Goal: Task Accomplishment & Management: Complete application form

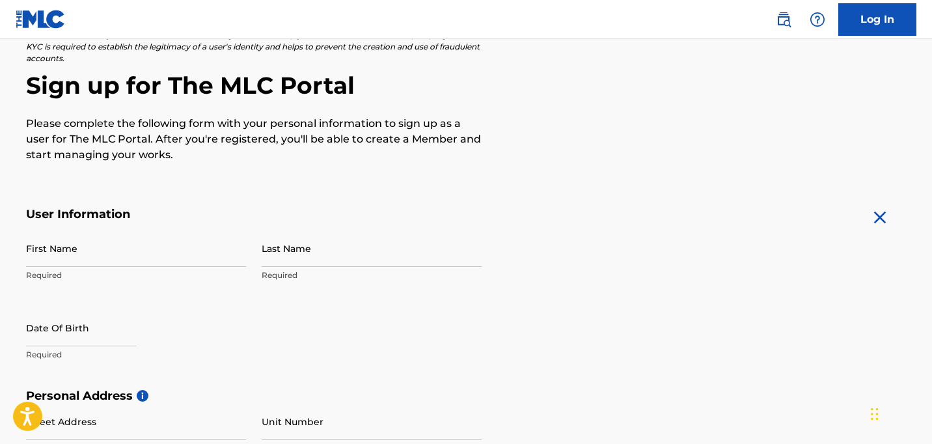
scroll to position [106, 0]
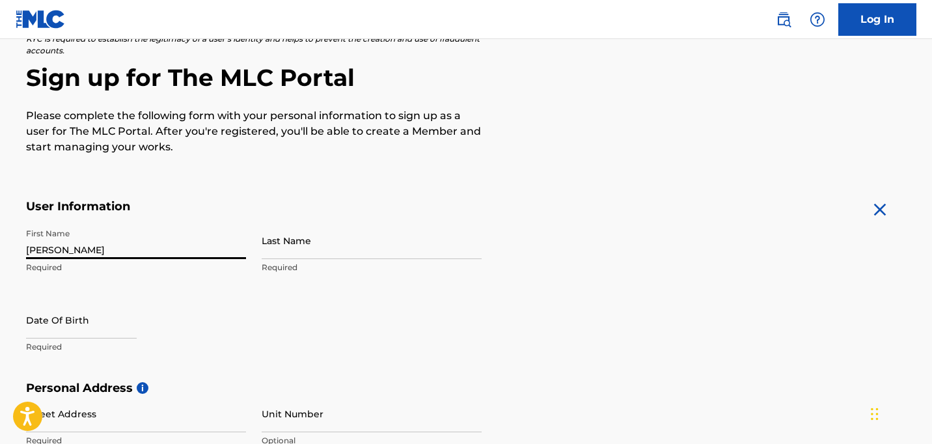
type input "[PERSON_NAME]"
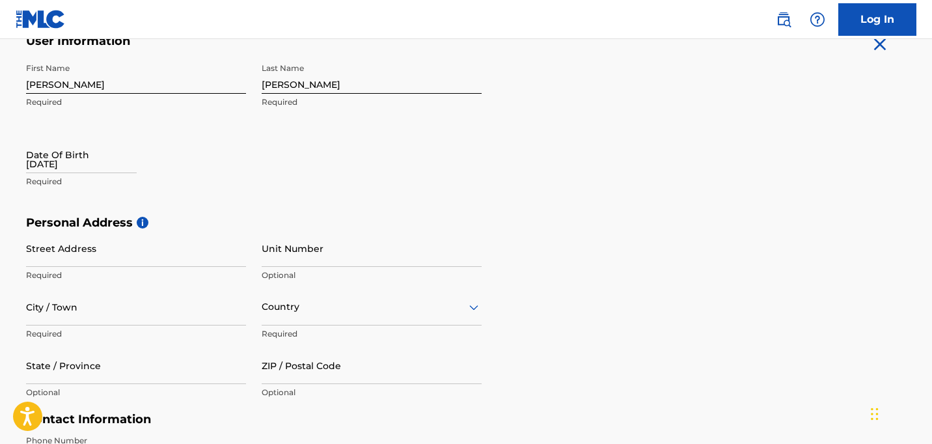
scroll to position [277, 0]
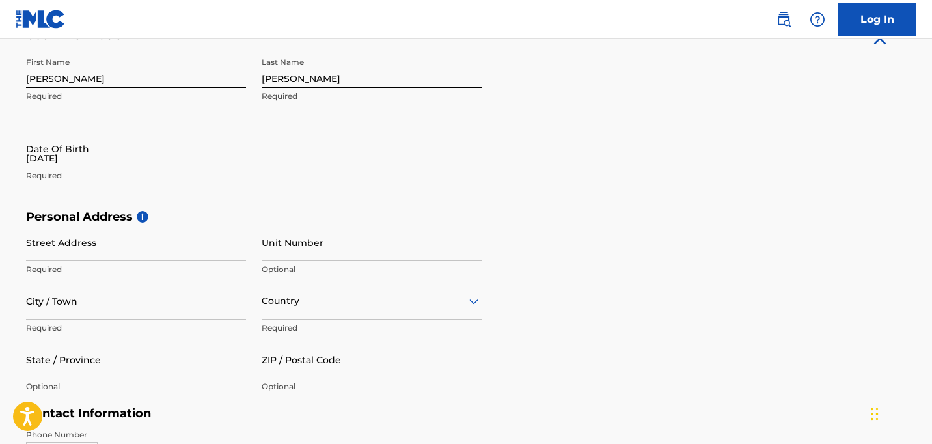
type input "[DATE]"
type input "[STREET_ADDRESS][PERSON_NAME]"
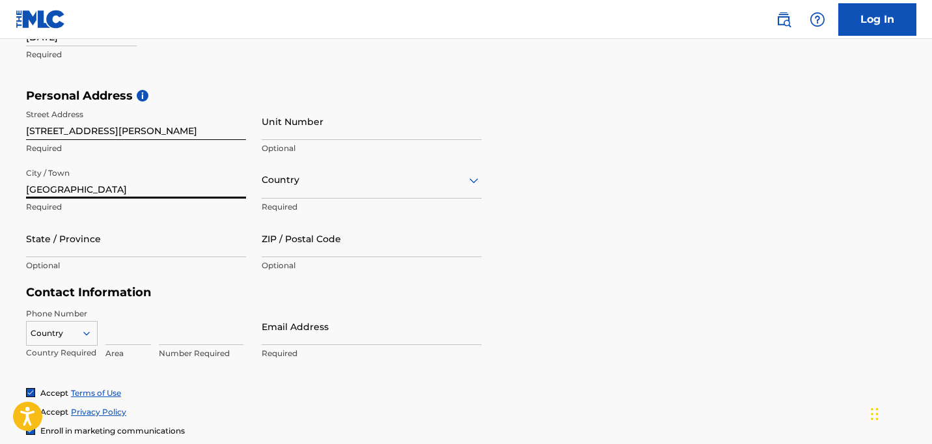
scroll to position [399, 0]
type input "[GEOGRAPHIC_DATA]"
click at [274, 185] on div at bounding box center [372, 179] width 220 height 16
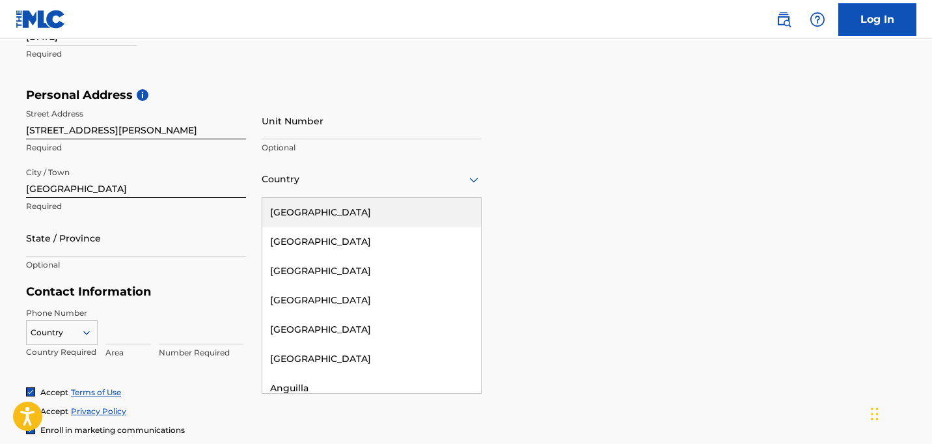
click at [284, 206] on div "[GEOGRAPHIC_DATA]" at bounding box center [371, 212] width 219 height 29
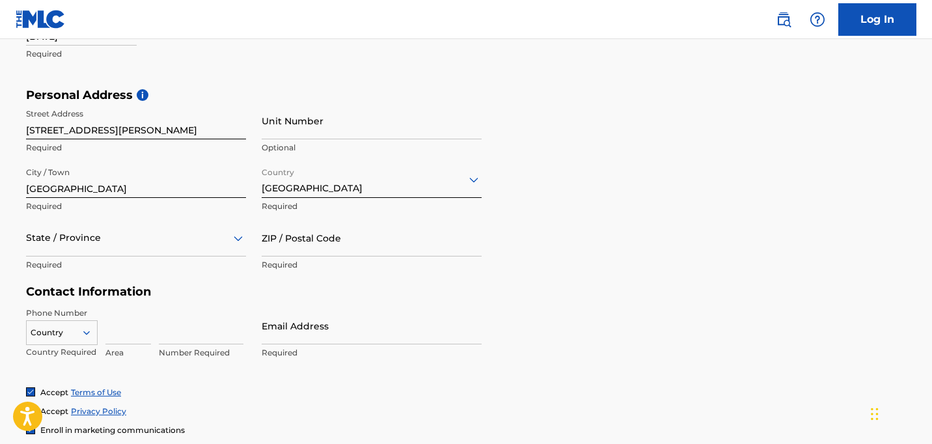
scroll to position [407, 0]
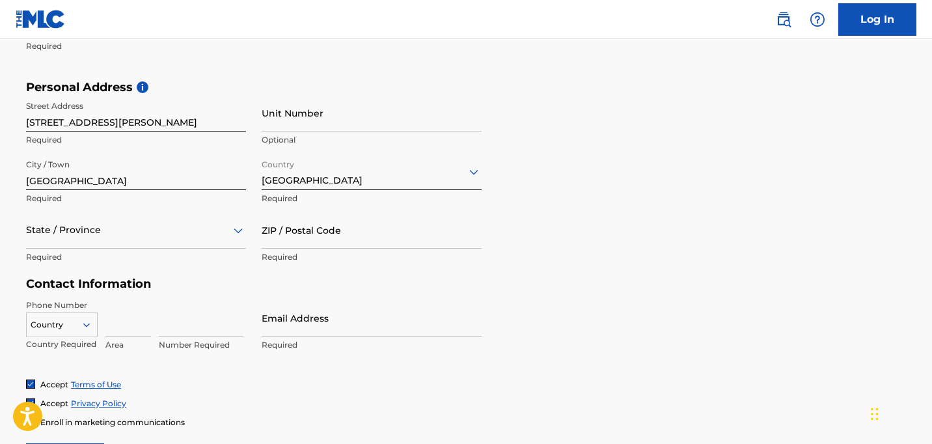
click at [150, 249] on div "State / Province" at bounding box center [136, 230] width 220 height 37
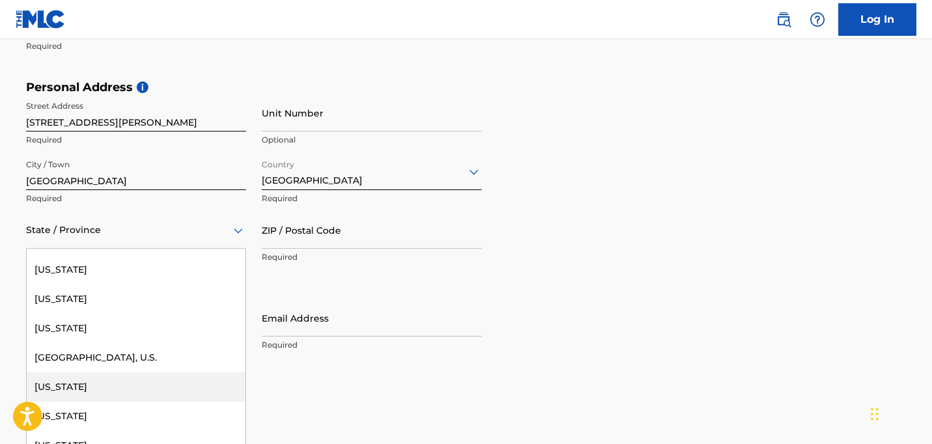
scroll to position [1378, 0]
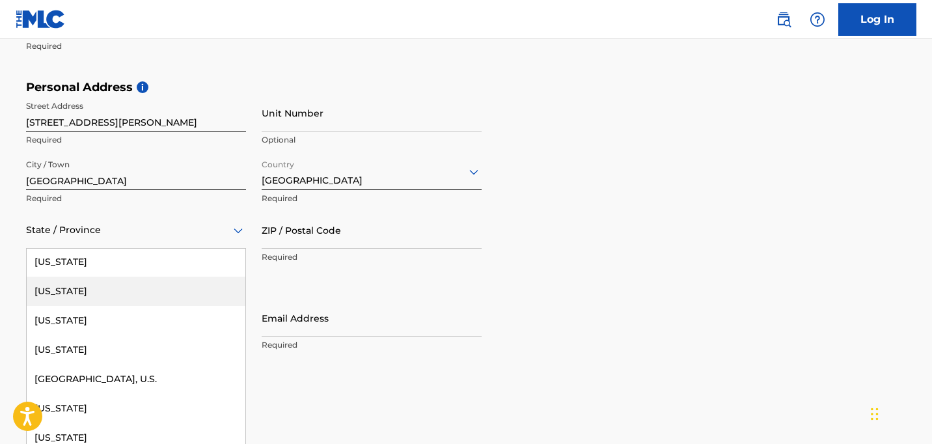
click at [99, 290] on div "[US_STATE]" at bounding box center [136, 291] width 219 height 29
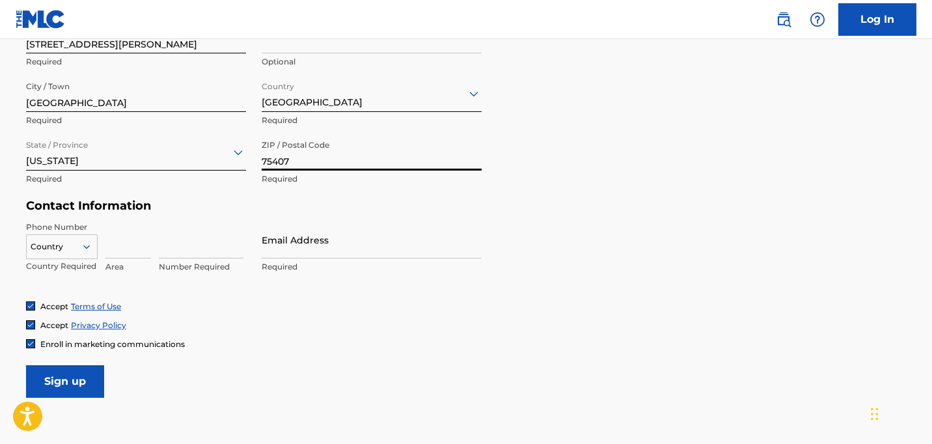
scroll to position [486, 0]
type input "75407"
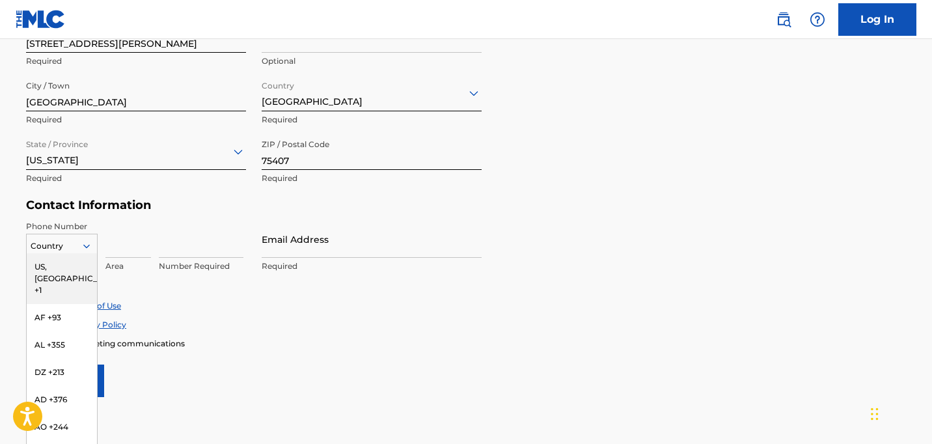
scroll to position [490, 0]
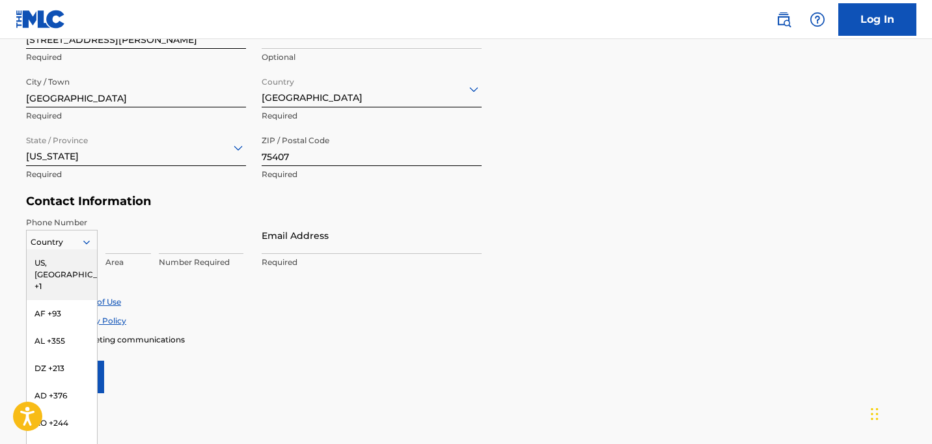
click at [83, 248] on div "US, [GEOGRAPHIC_DATA] +1, 1 of 216. 216 results available. Use Up and Down to c…" at bounding box center [62, 240] width 72 height 20
click at [74, 268] on div "US, [GEOGRAPHIC_DATA] +1" at bounding box center [62, 274] width 70 height 51
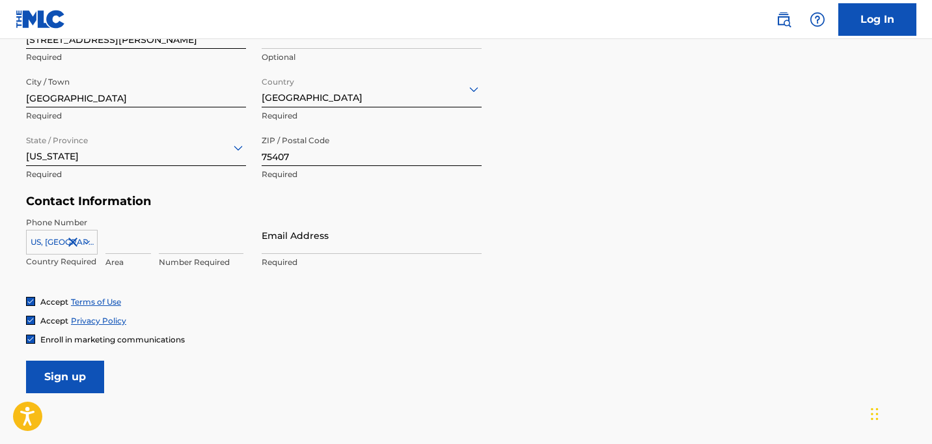
click at [123, 247] on input at bounding box center [128, 235] width 46 height 37
type input "719"
type input "6482236"
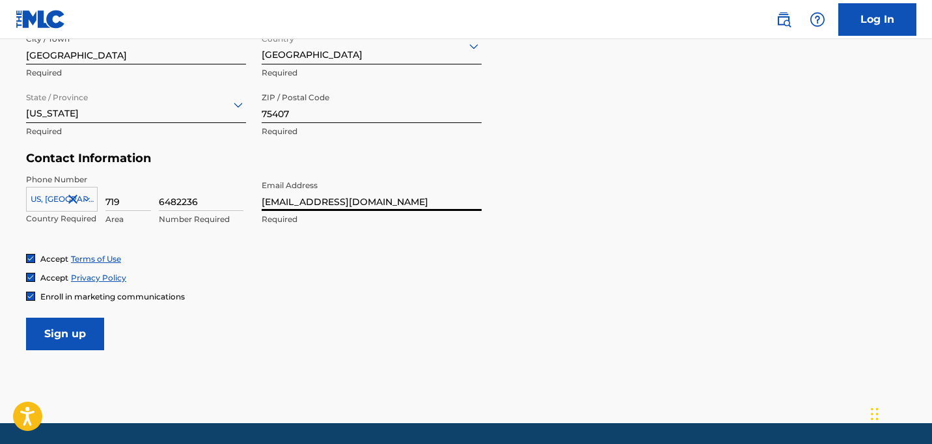
scroll to position [534, 0]
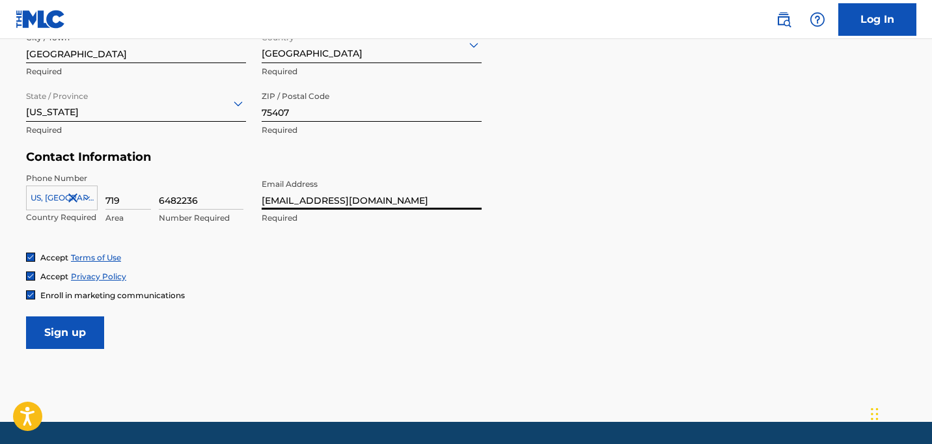
type input "[EMAIL_ADDRESS][DOMAIN_NAME]"
click at [60, 333] on input "Sign up" at bounding box center [65, 332] width 78 height 33
click at [61, 331] on input "Sign up" at bounding box center [65, 332] width 78 height 33
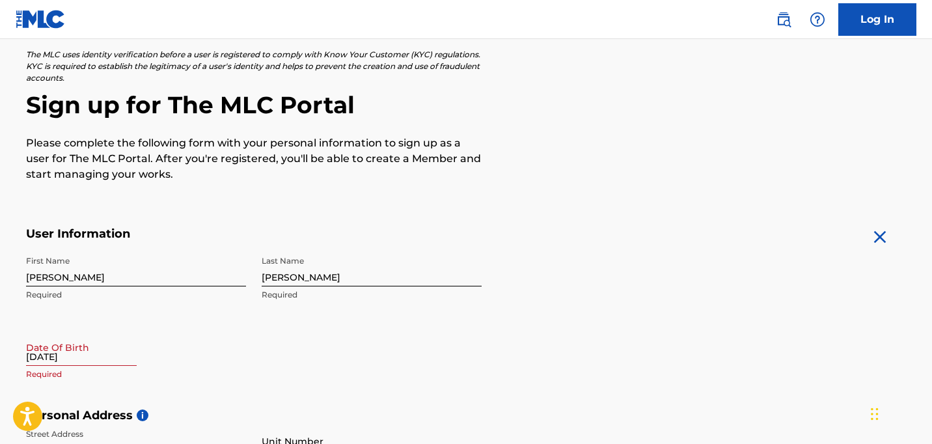
scroll to position [117, 0]
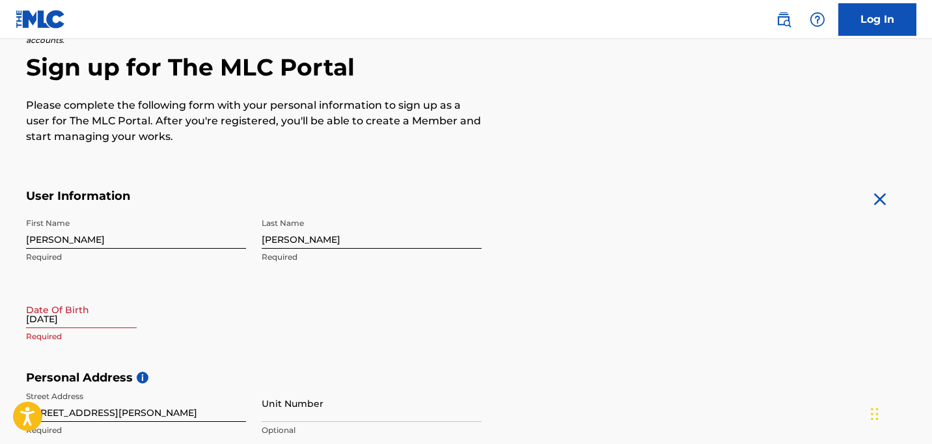
click at [84, 317] on input "[DATE]" at bounding box center [81, 309] width 111 height 37
select select "7"
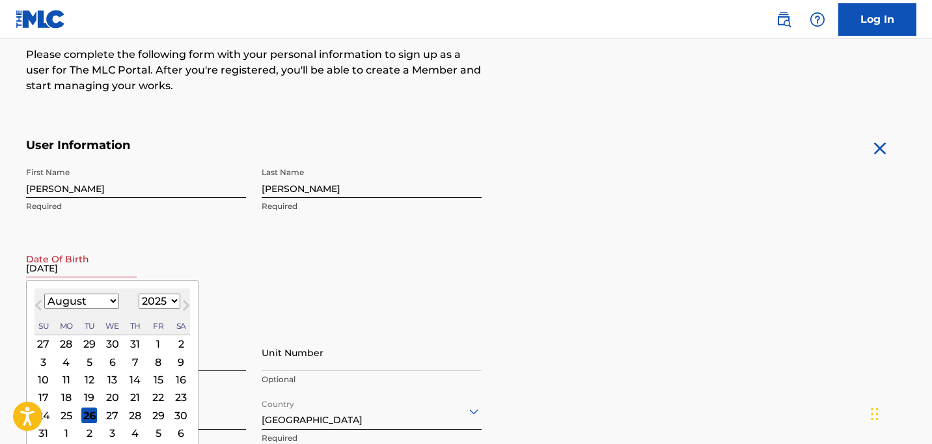
scroll to position [168, 0]
select select "1990"
select select "9"
click at [150, 396] on div "26" at bounding box center [158, 397] width 16 height 16
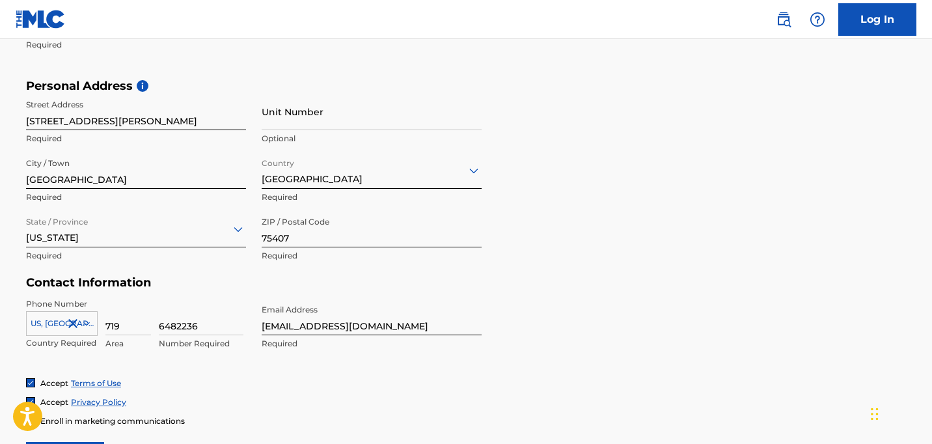
scroll to position [525, 0]
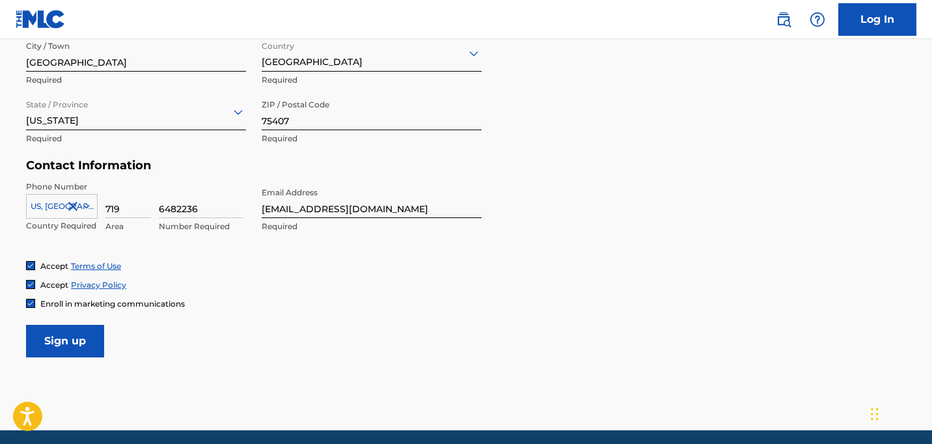
click at [52, 346] on input "Sign up" at bounding box center [65, 341] width 78 height 33
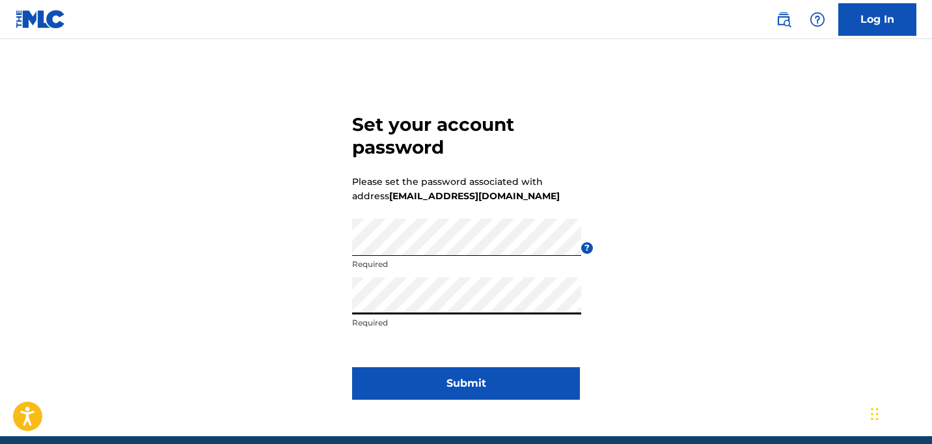
click at [472, 385] on button "Submit" at bounding box center [466, 383] width 228 height 33
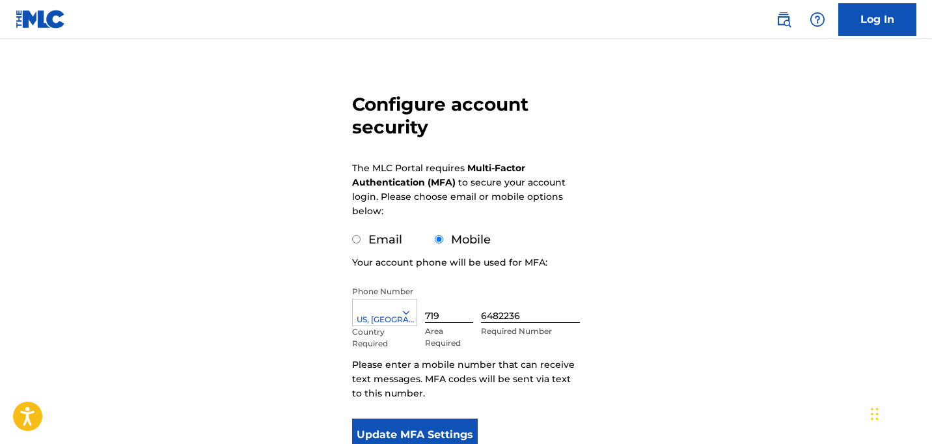
scroll to position [82, 0]
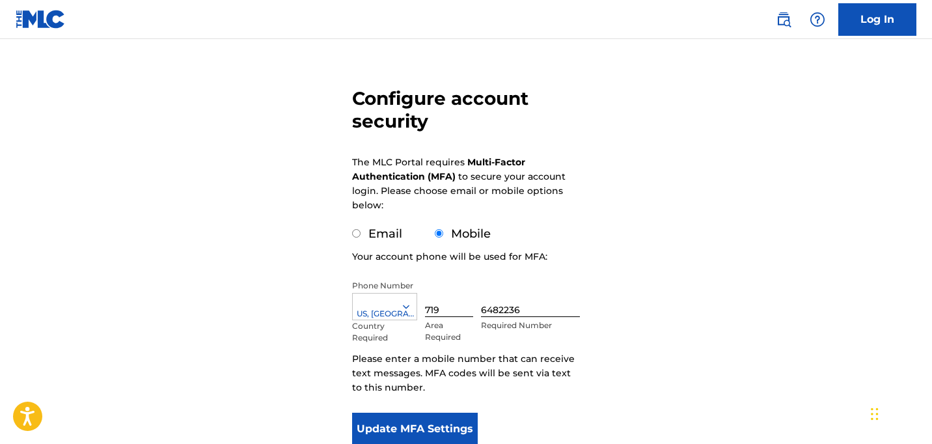
click at [355, 232] on input "Email" at bounding box center [356, 233] width 8 height 8
radio input "true"
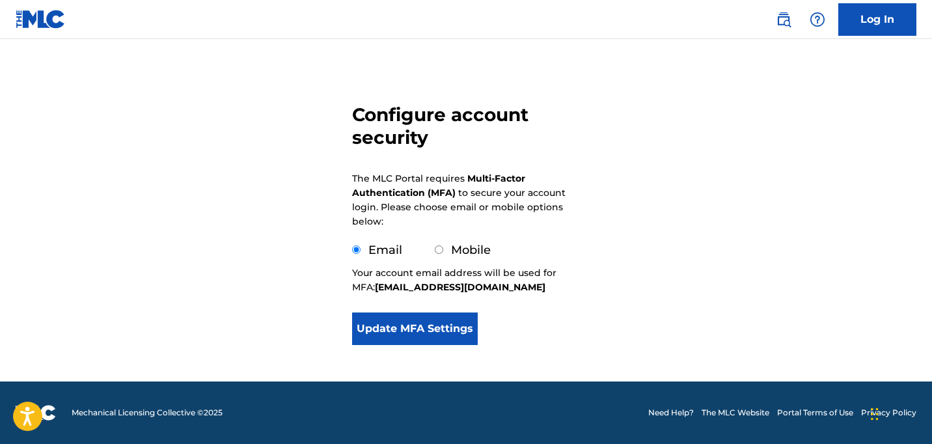
scroll to position [66, 0]
click at [436, 325] on button "Update MFA Settings" at bounding box center [415, 328] width 126 height 33
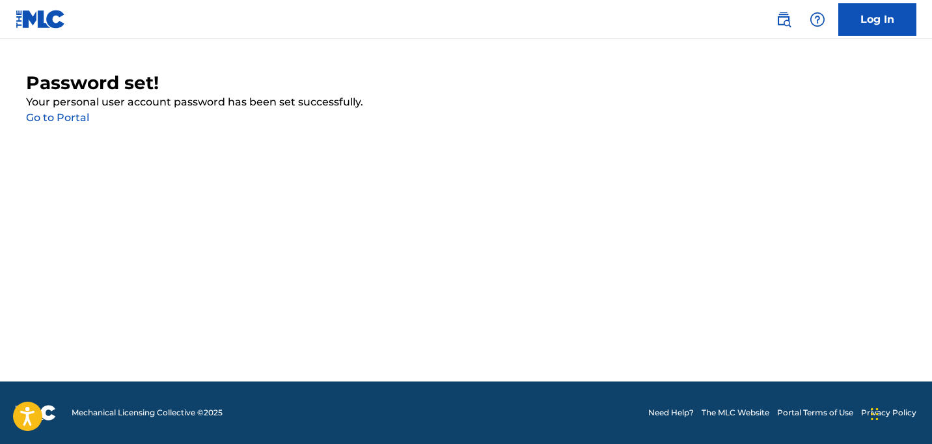
click at [51, 116] on link "Go to Portal" at bounding box center [57, 117] width 63 height 12
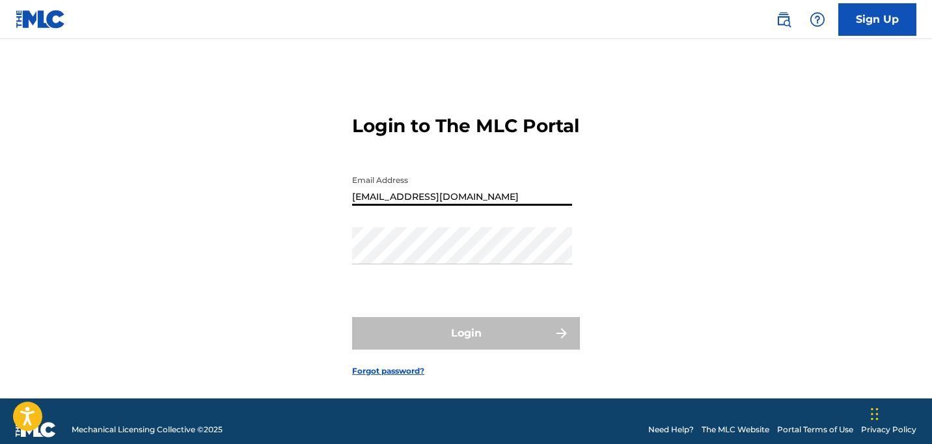
type input "[EMAIL_ADDRESS][DOMAIN_NAME]"
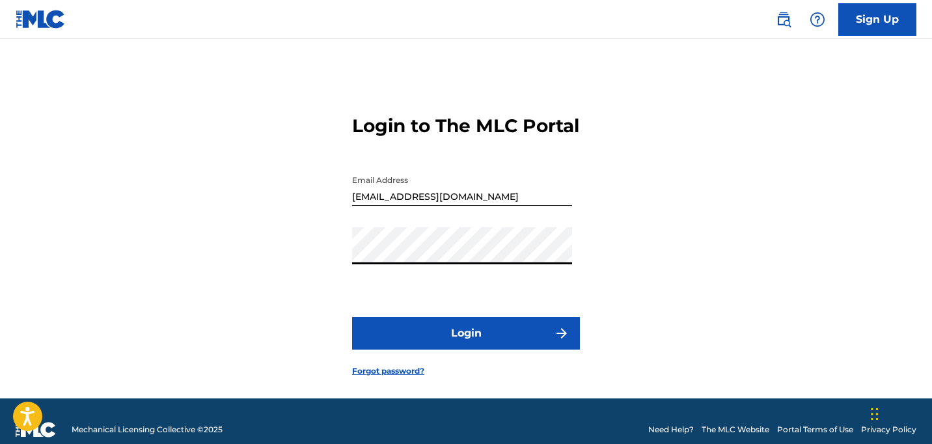
click at [467, 350] on button "Login" at bounding box center [466, 333] width 228 height 33
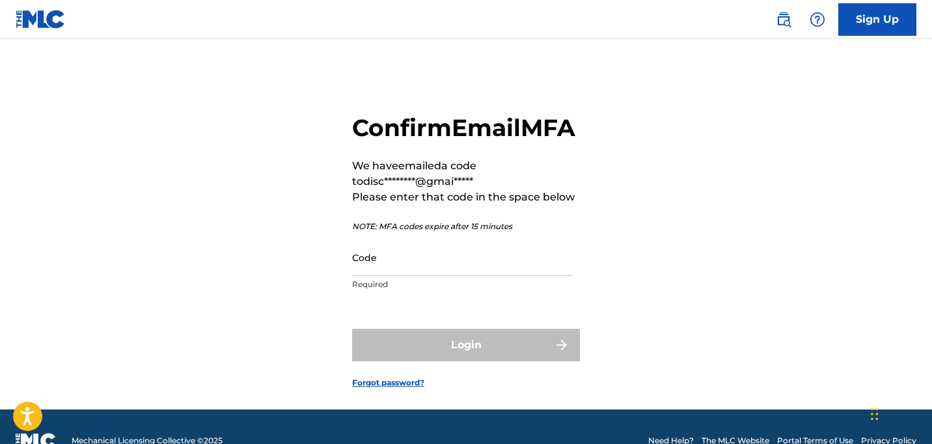
click at [376, 276] on input "Code" at bounding box center [462, 257] width 220 height 37
paste input "924291"
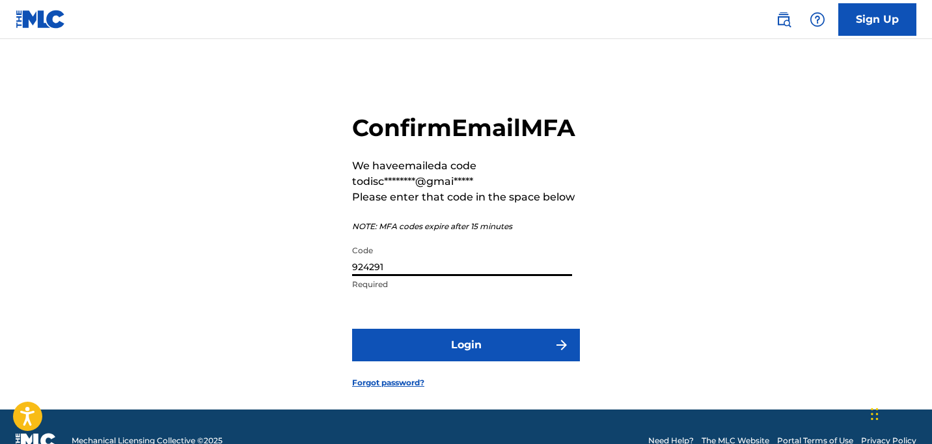
type input "924291"
click at [464, 361] on button "Login" at bounding box center [466, 345] width 228 height 33
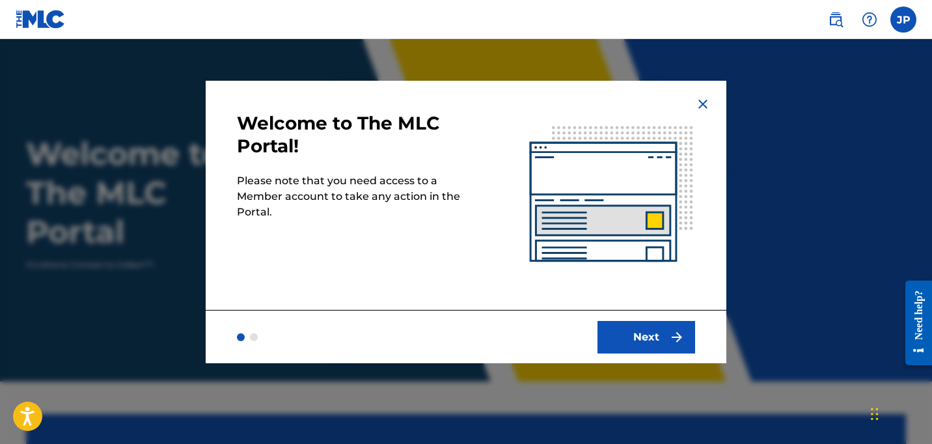
click at [632, 345] on button "Next" at bounding box center [647, 337] width 98 height 33
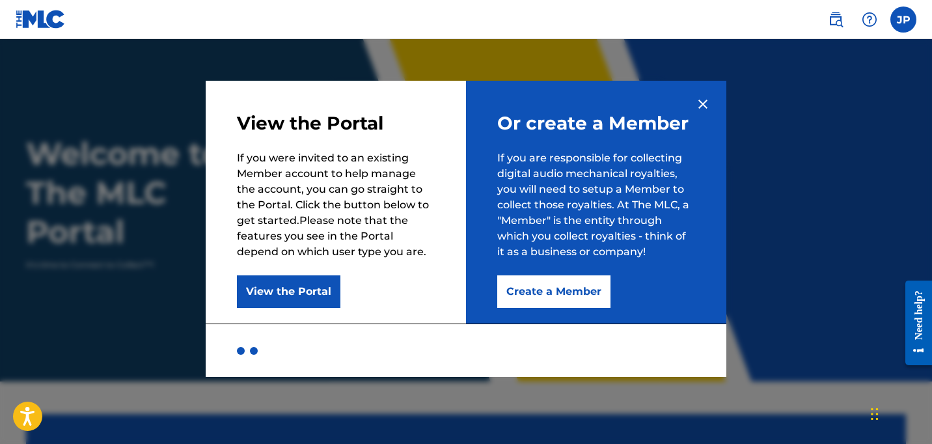
click at [546, 294] on button "Create a Member" at bounding box center [553, 291] width 113 height 33
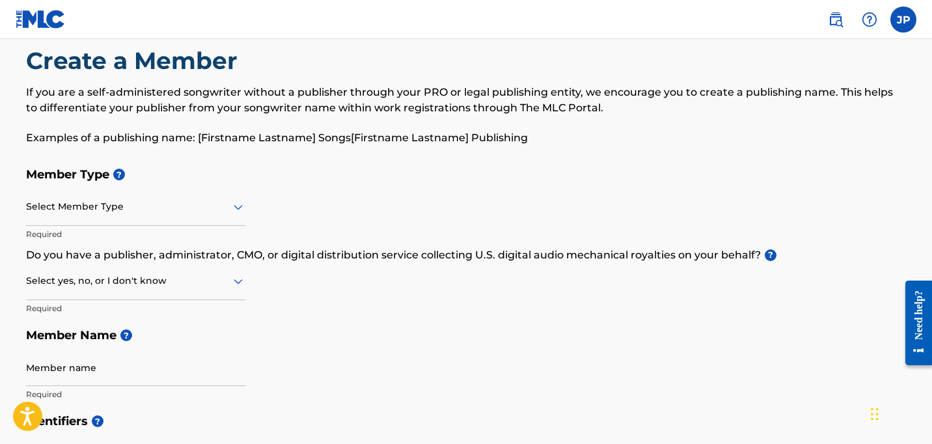
scroll to position [25, 0]
click at [242, 210] on icon at bounding box center [238, 208] width 16 height 16
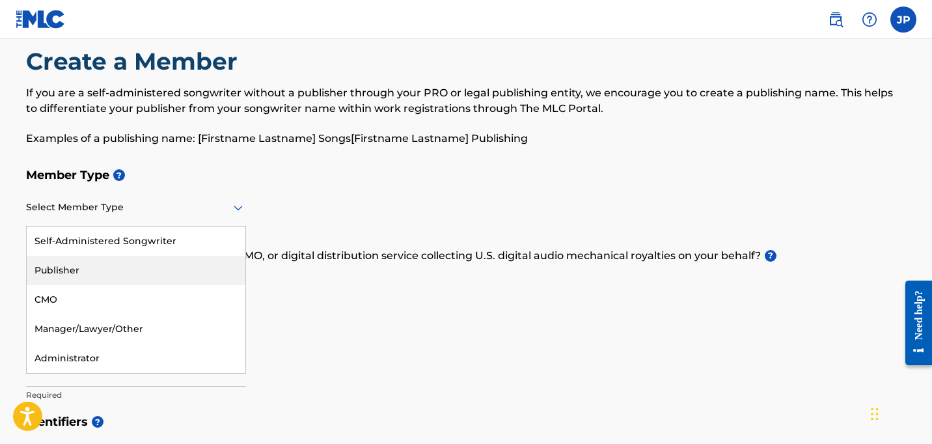
click at [165, 272] on div "Publisher" at bounding box center [136, 270] width 219 height 29
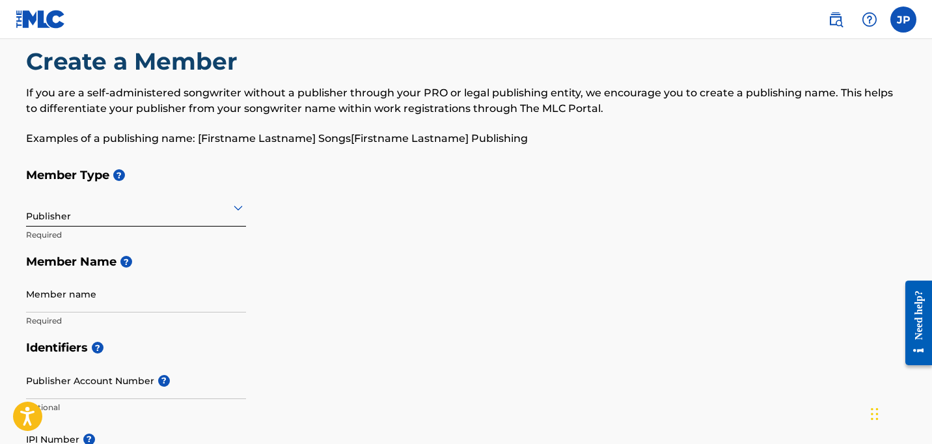
click at [238, 212] on icon at bounding box center [238, 208] width 16 height 16
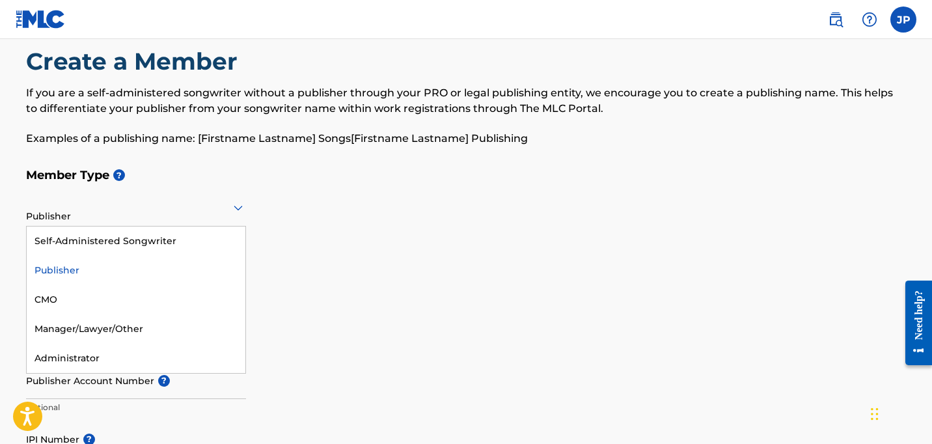
click at [192, 268] on div "Publisher" at bounding box center [136, 270] width 219 height 29
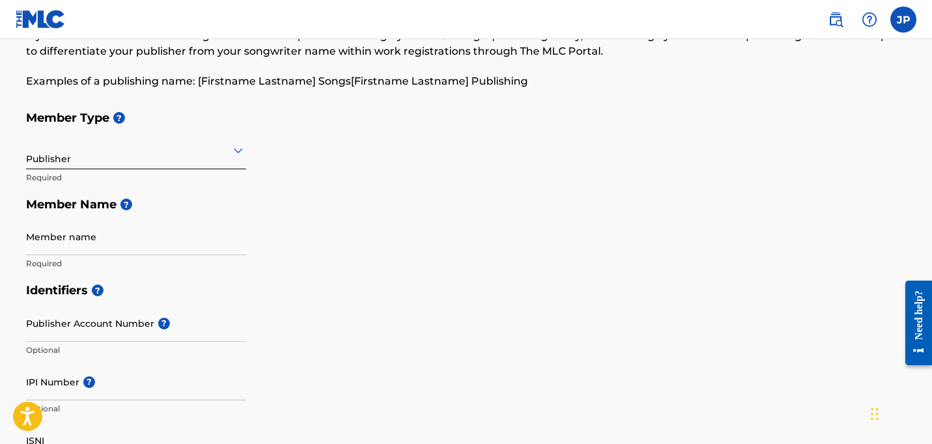
scroll to position [83, 0]
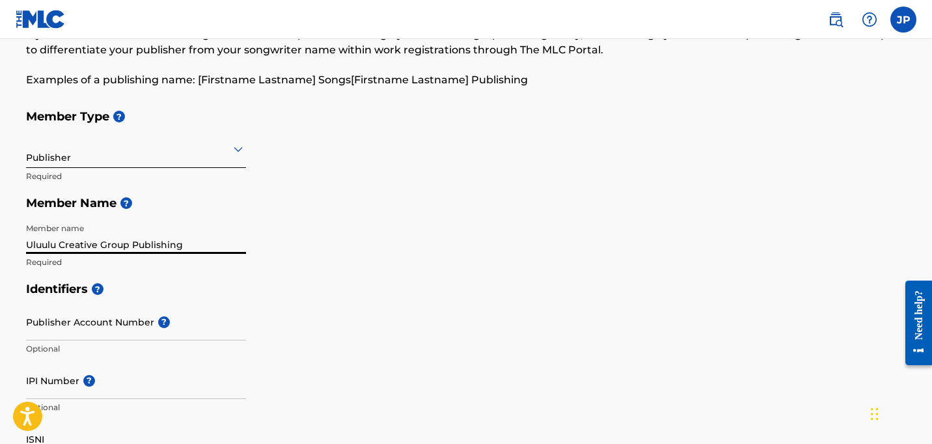
type input "Uluulu Creative Group Publishing"
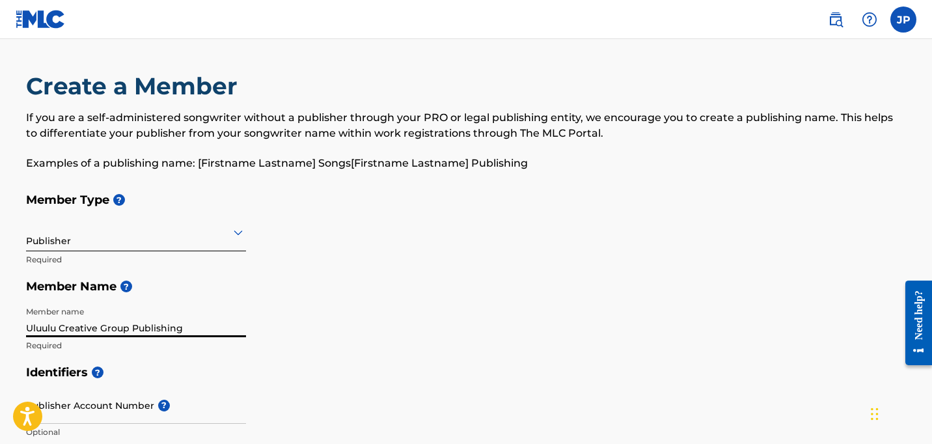
scroll to position [0, 0]
